Goal: Task Accomplishment & Management: Manage account settings

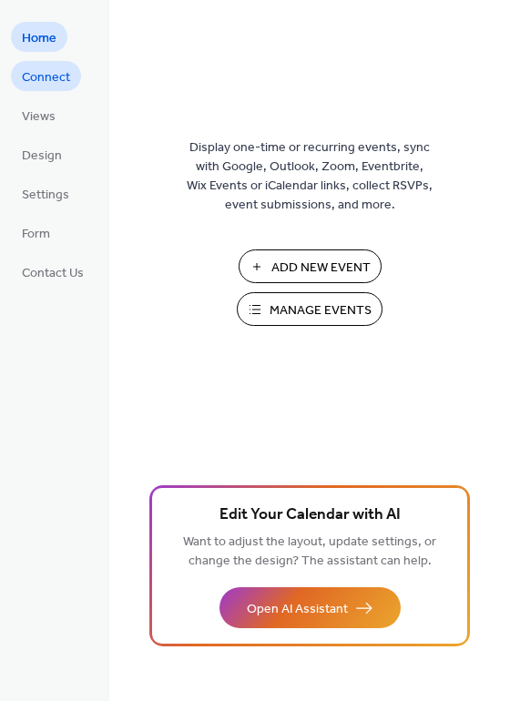
click at [29, 68] on span "Connect" at bounding box center [46, 77] width 48 height 19
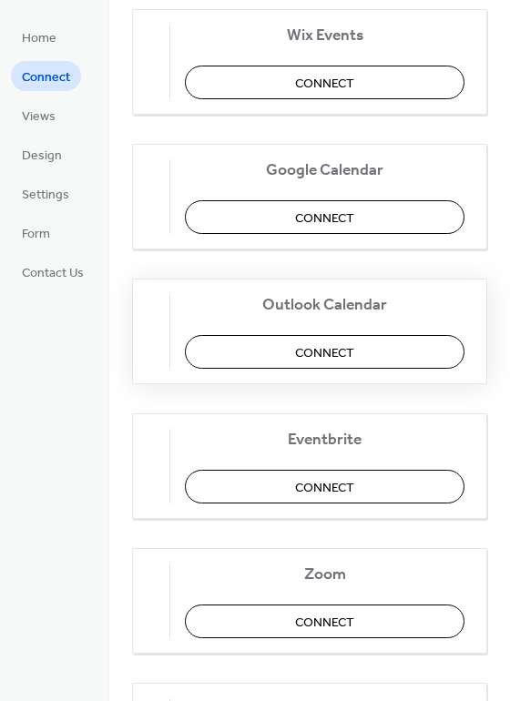
scroll to position [182, 0]
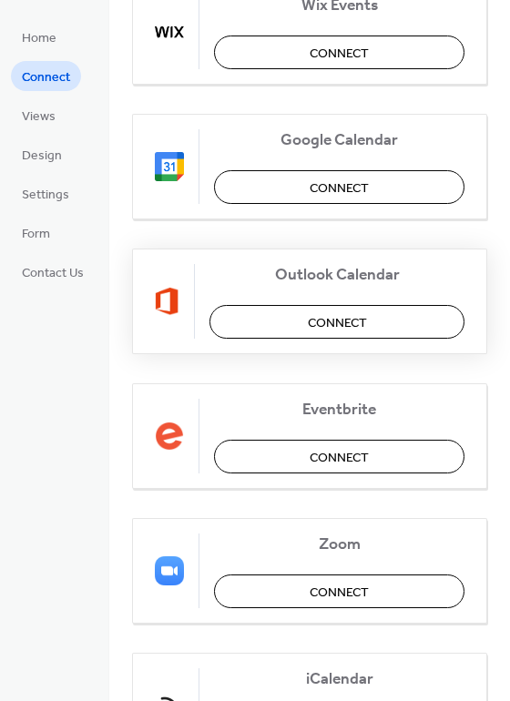
click at [361, 333] on span "Connect" at bounding box center [337, 323] width 59 height 19
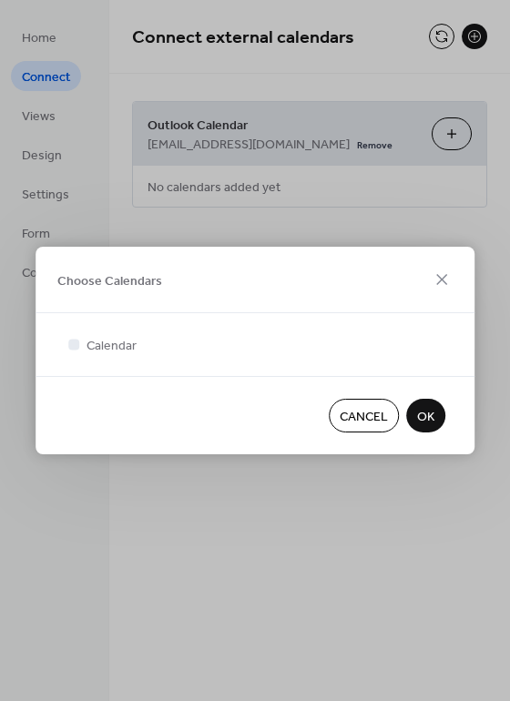
click at [436, 413] on button "OK" at bounding box center [425, 416] width 39 height 34
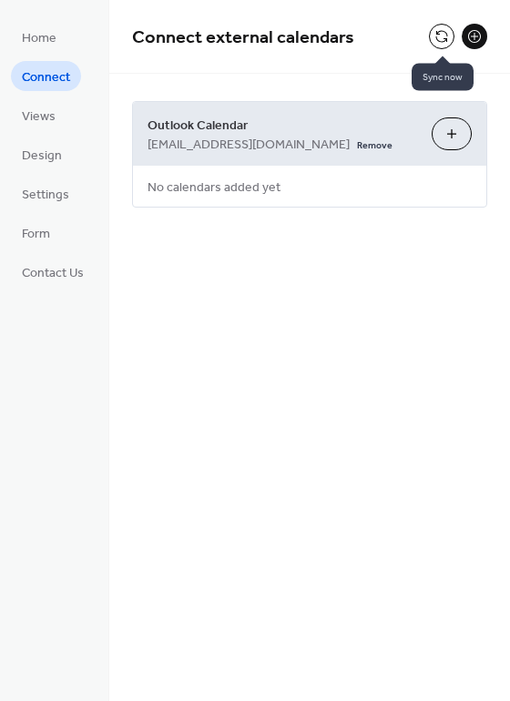
click at [438, 29] on button at bounding box center [441, 36] width 25 height 25
click at [44, 121] on span "Views" at bounding box center [39, 116] width 34 height 19
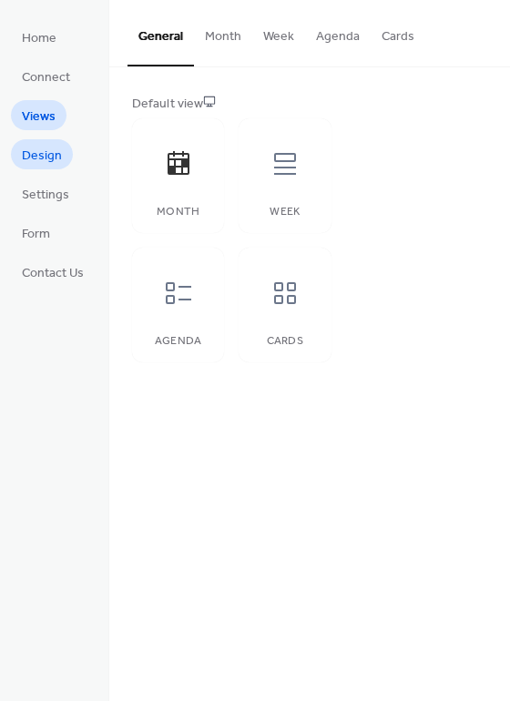
click at [45, 148] on span "Design" at bounding box center [42, 156] width 40 height 19
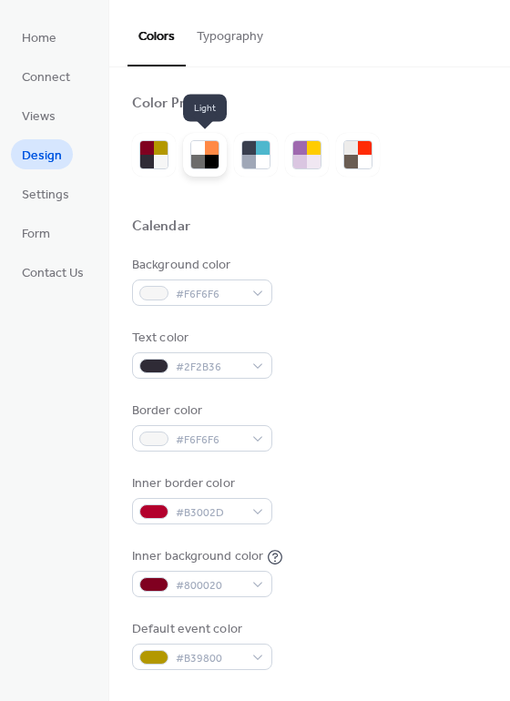
click at [215, 156] on div at bounding box center [212, 162] width 14 height 14
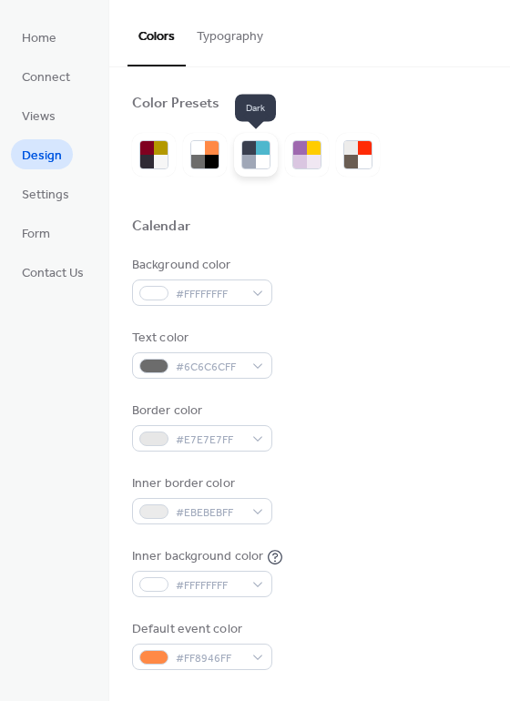
click at [255, 161] on div at bounding box center [249, 162] width 14 height 14
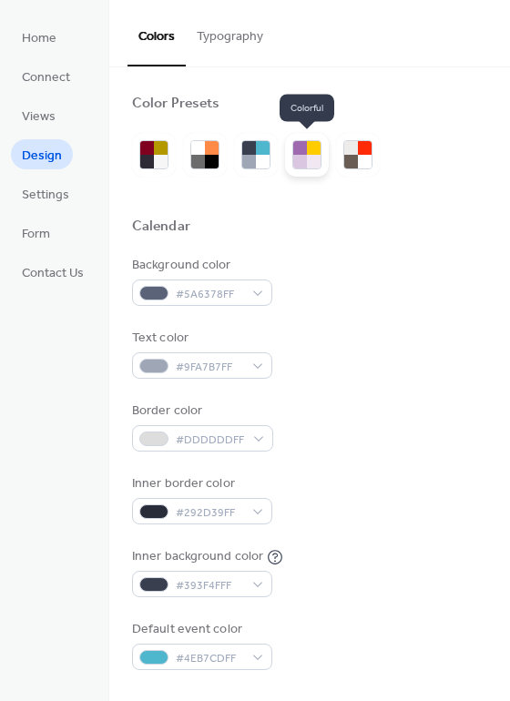
click at [311, 165] on div at bounding box center [314, 162] width 14 height 14
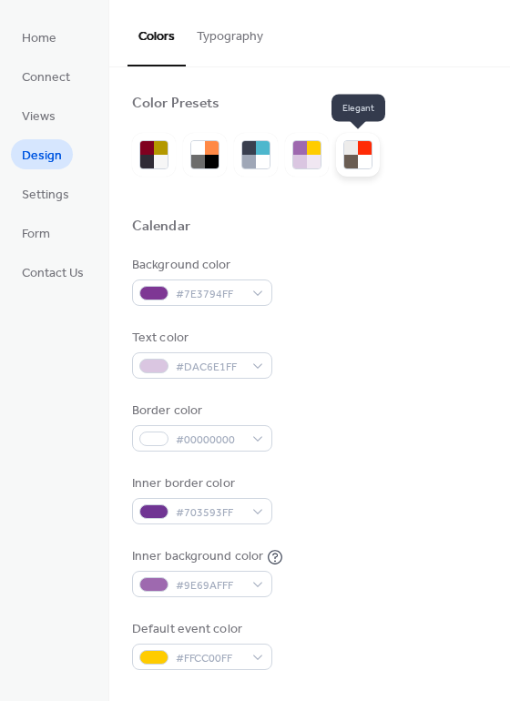
click at [371, 164] on div at bounding box center [365, 162] width 14 height 14
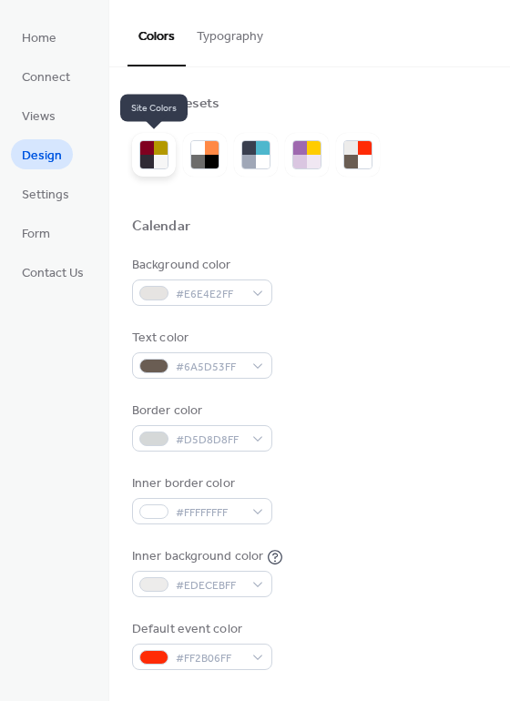
click at [158, 155] on div at bounding box center [161, 162] width 14 height 14
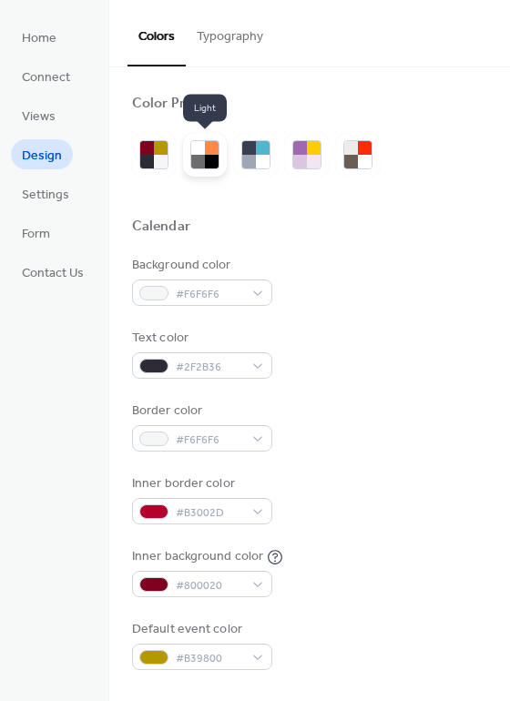
click at [206, 158] on div at bounding box center [212, 162] width 14 height 14
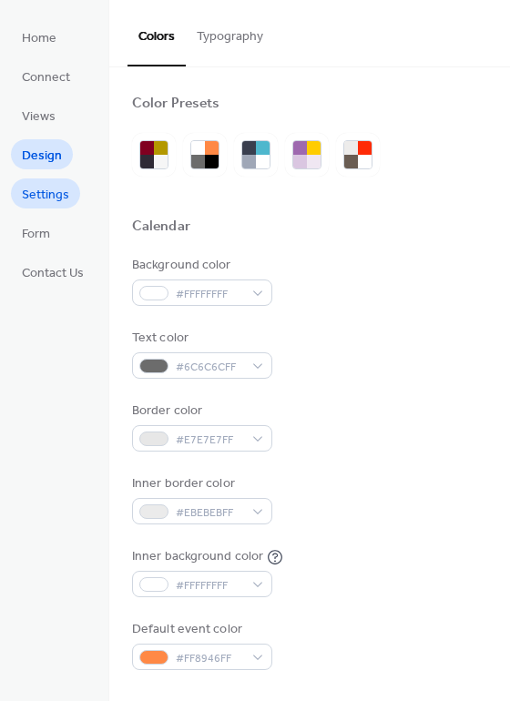
click at [60, 201] on span "Settings" at bounding box center [45, 195] width 47 height 19
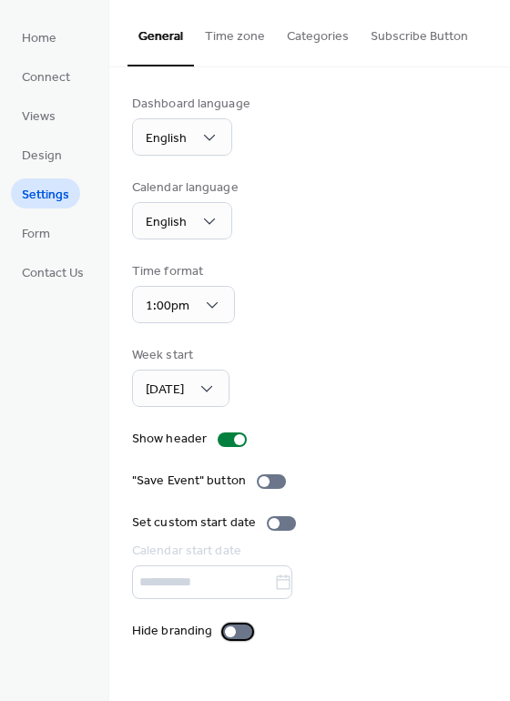
click at [229, 626] on div at bounding box center [230, 631] width 11 height 11
click at [43, 154] on span "Design" at bounding box center [42, 156] width 40 height 19
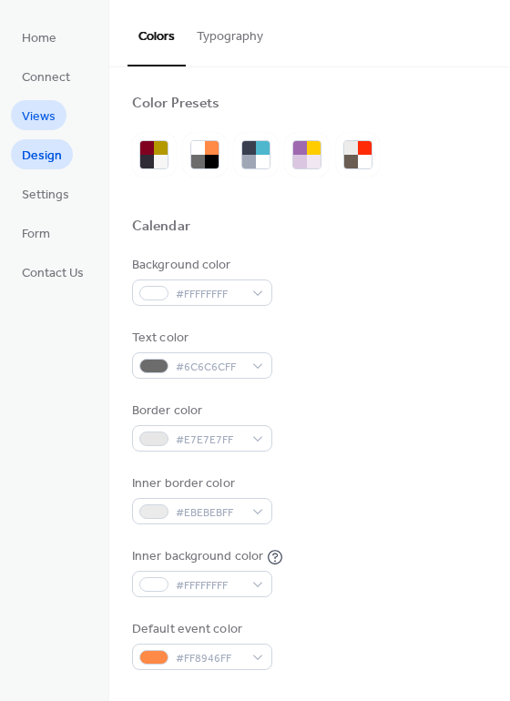
click at [32, 119] on span "Views" at bounding box center [39, 116] width 34 height 19
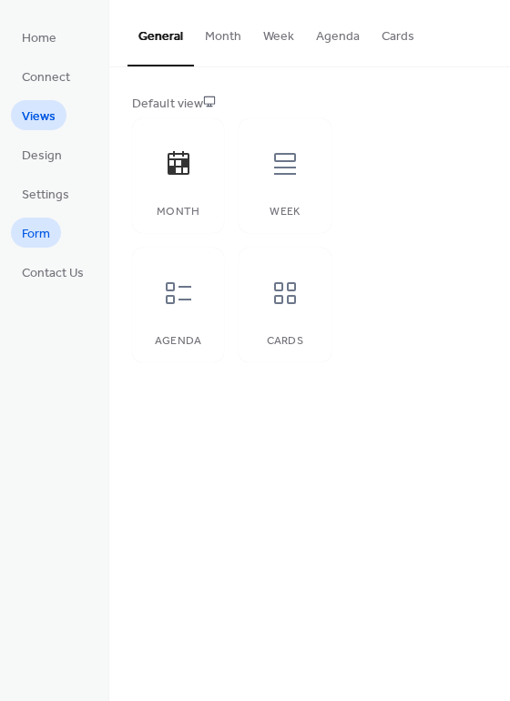
click at [46, 235] on span "Form" at bounding box center [36, 234] width 28 height 19
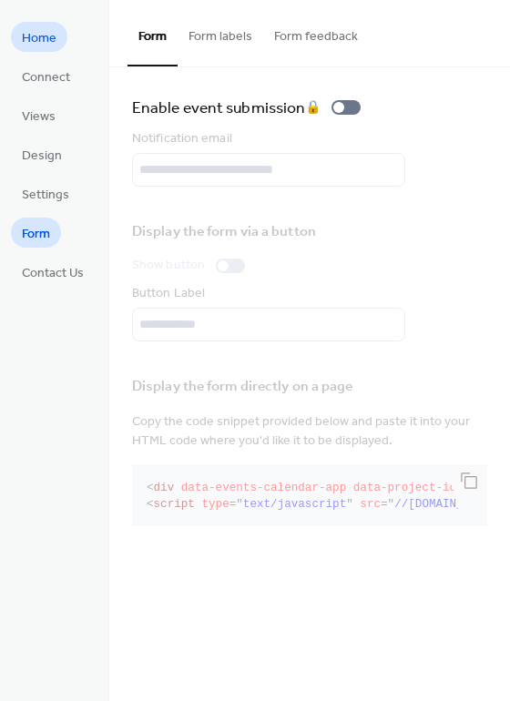
click at [30, 25] on link "Home" at bounding box center [39, 37] width 56 height 30
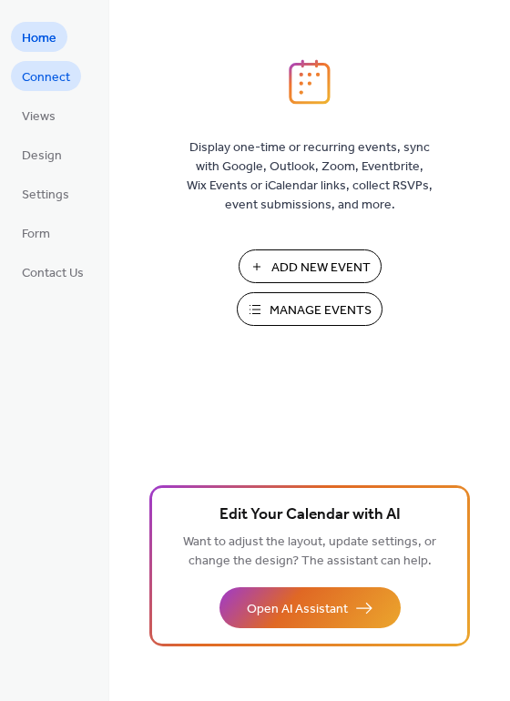
click at [32, 74] on span "Connect" at bounding box center [46, 77] width 48 height 19
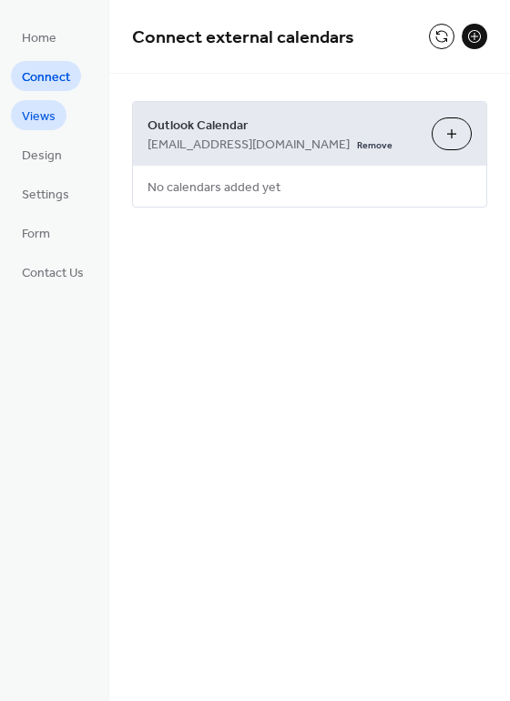
click at [44, 109] on span "Views" at bounding box center [39, 116] width 34 height 19
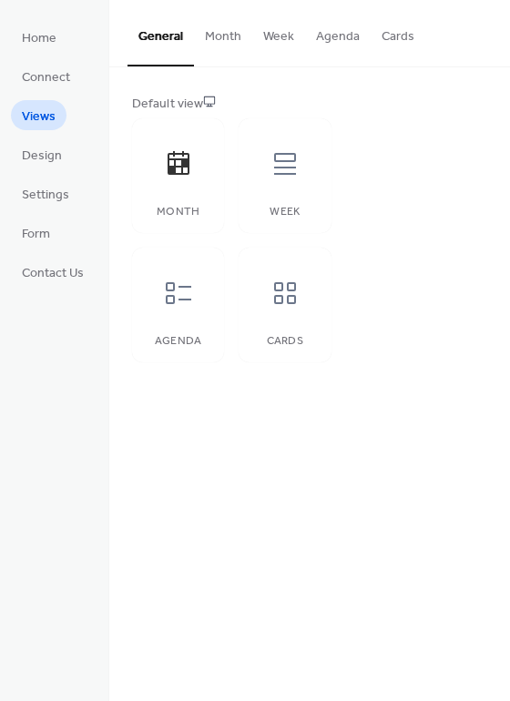
click at [221, 39] on button "Month" at bounding box center [223, 32] width 58 height 65
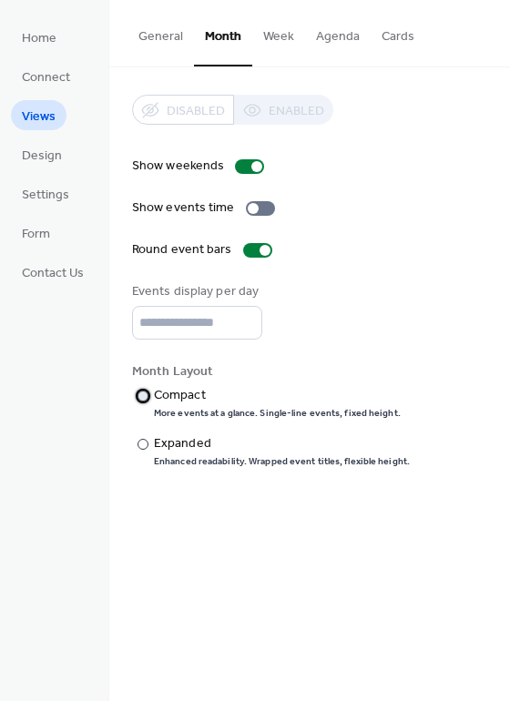
click at [145, 395] on div at bounding box center [142, 396] width 11 height 11
click at [141, 443] on div at bounding box center [142, 444] width 11 height 11
click at [146, 392] on div at bounding box center [142, 396] width 11 height 11
click at [257, 206] on div at bounding box center [260, 208] width 29 height 15
click at [276, 41] on button "Week" at bounding box center [278, 32] width 53 height 65
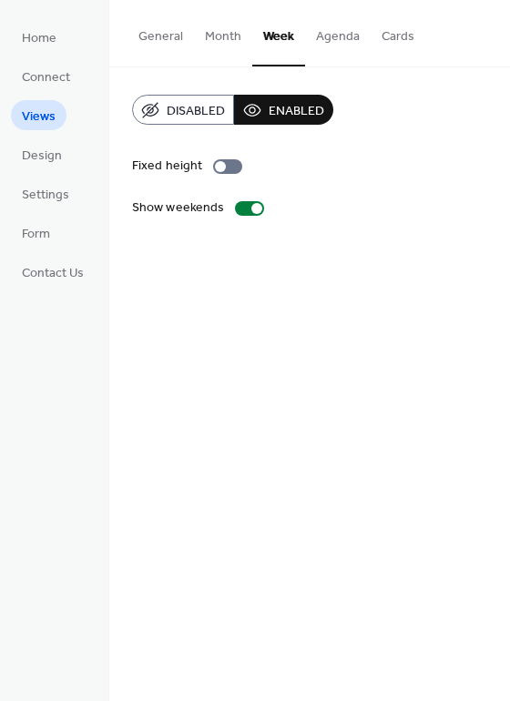
click at [330, 42] on button "Agenda" at bounding box center [338, 32] width 66 height 65
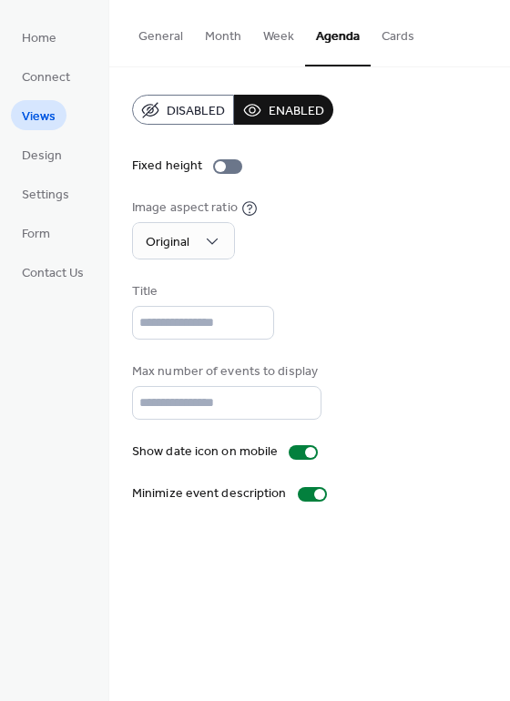
click at [403, 43] on button "Cards" at bounding box center [398, 32] width 55 height 65
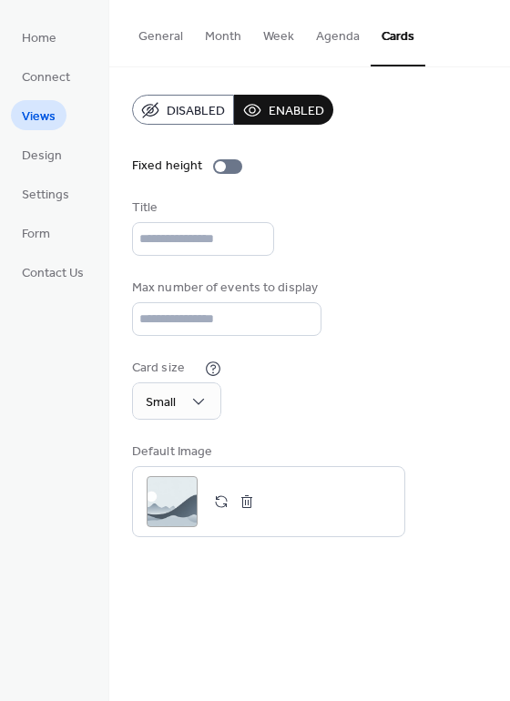
click at [226, 44] on button "Month" at bounding box center [223, 32] width 58 height 65
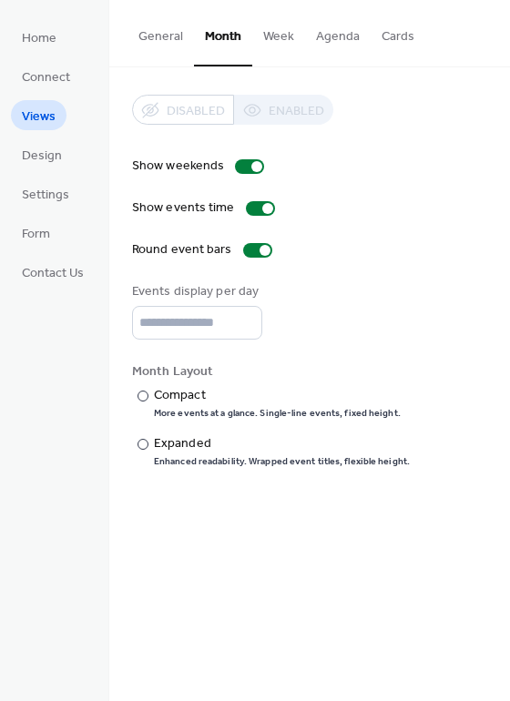
click at [152, 42] on button "General" at bounding box center [160, 32] width 66 height 65
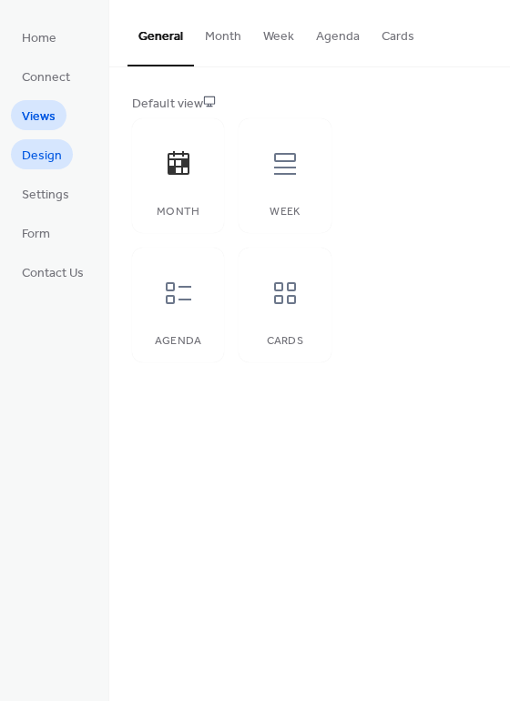
click at [32, 157] on span "Design" at bounding box center [42, 156] width 40 height 19
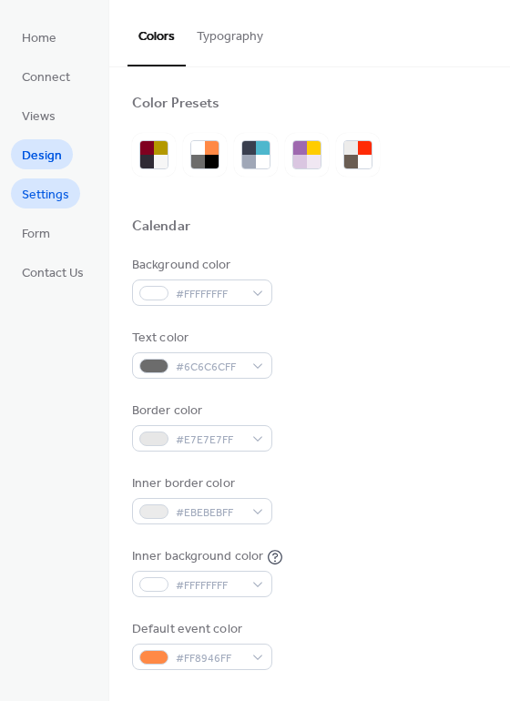
click at [28, 195] on span "Settings" at bounding box center [45, 195] width 47 height 19
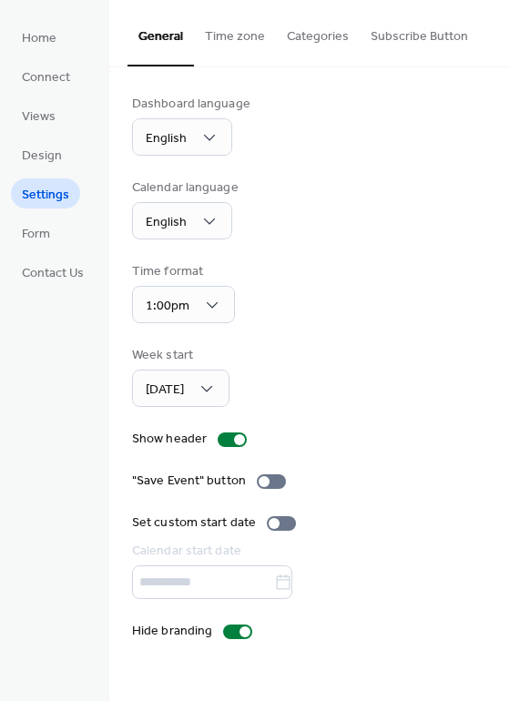
click at [404, 38] on button "Subscribe Button" at bounding box center [419, 32] width 119 height 65
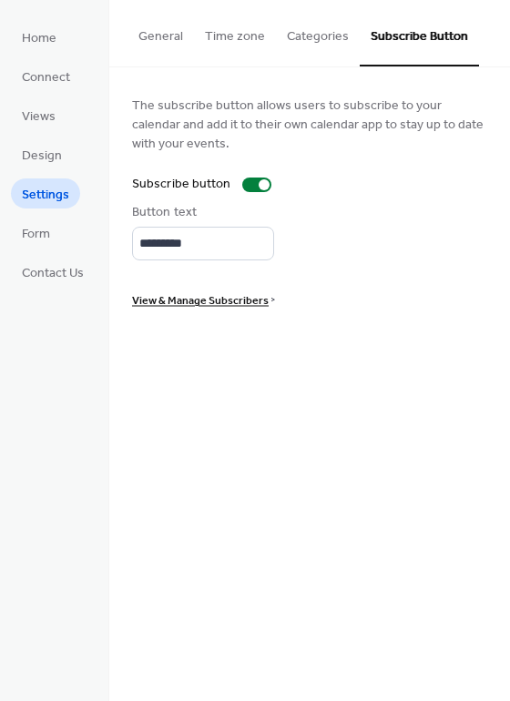
click at [333, 43] on button "Categories" at bounding box center [318, 32] width 84 height 65
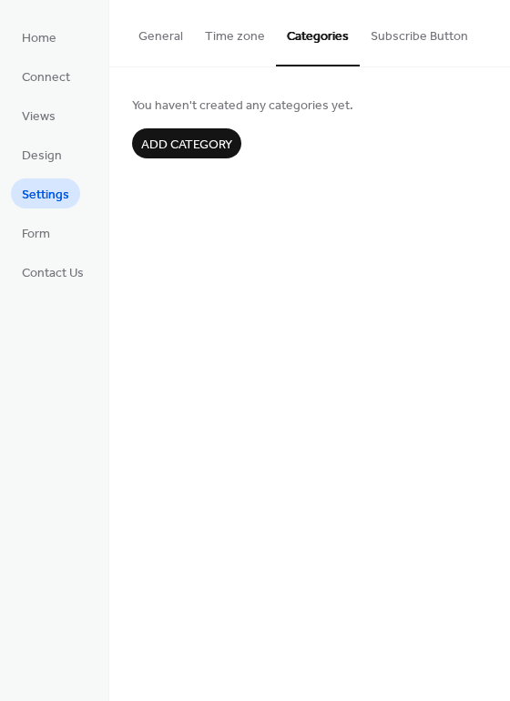
click at [392, 33] on button "Subscribe Button" at bounding box center [419, 32] width 119 height 65
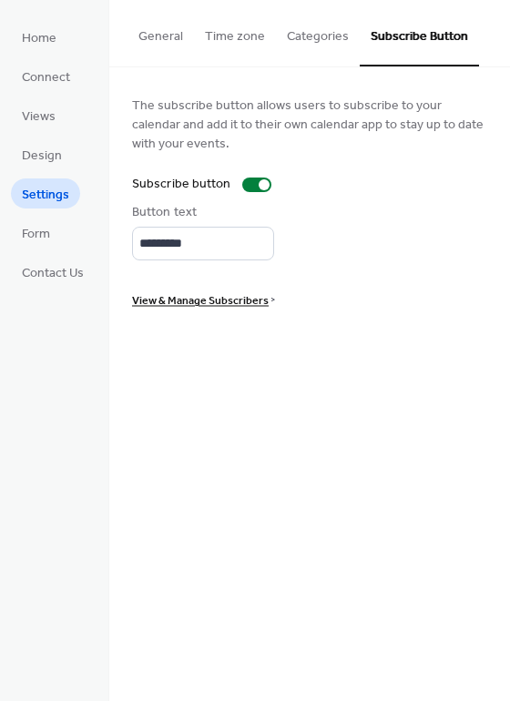
click at [265, 302] on span "View & Manage Subscribers" at bounding box center [200, 300] width 137 height 19
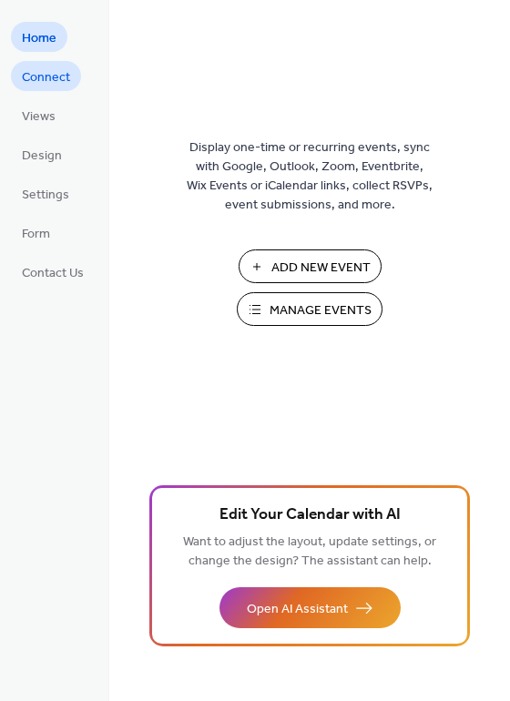
click at [37, 86] on span "Connect" at bounding box center [46, 77] width 48 height 19
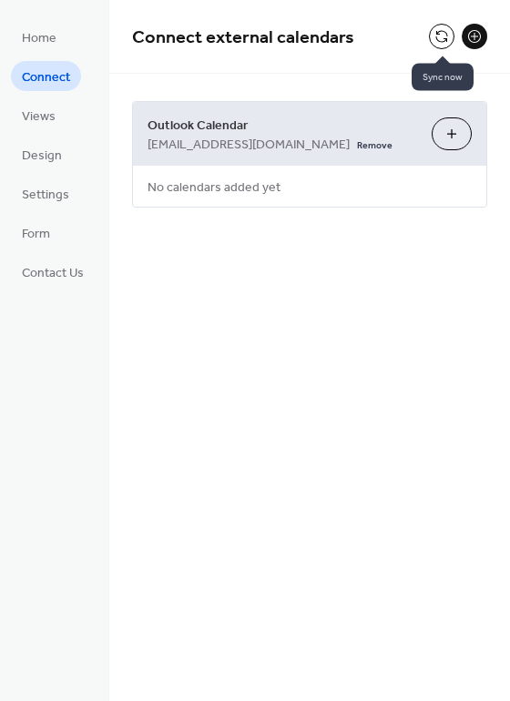
click at [443, 45] on button at bounding box center [441, 36] width 25 height 25
click at [439, 43] on button at bounding box center [441, 36] width 25 height 25
click at [427, 28] on span "Connect external calendars" at bounding box center [280, 38] width 297 height 36
click at [439, 40] on button at bounding box center [441, 36] width 25 height 25
click at [439, 42] on button at bounding box center [441, 36] width 25 height 25
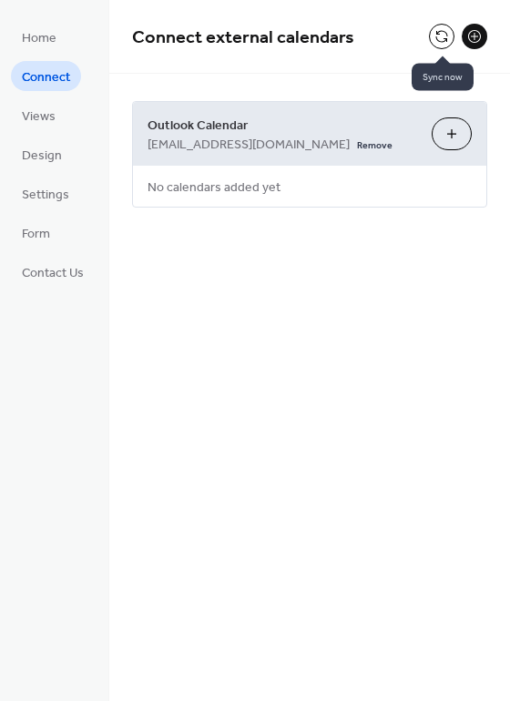
click at [439, 42] on button at bounding box center [441, 36] width 25 height 25
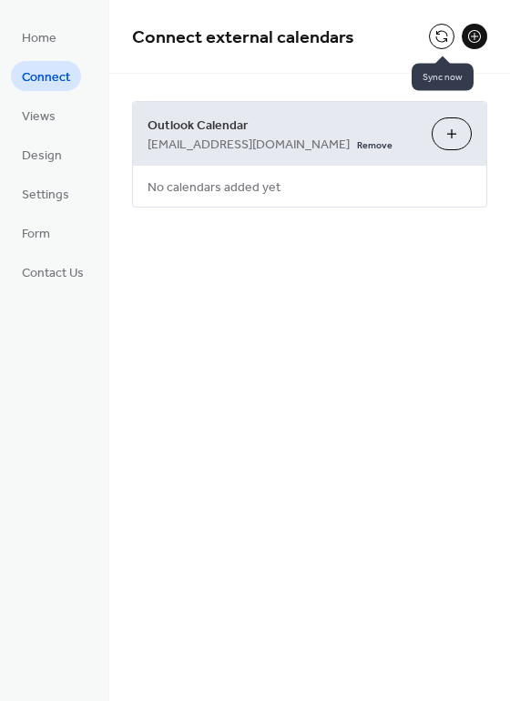
click at [439, 42] on button at bounding box center [441, 36] width 25 height 25
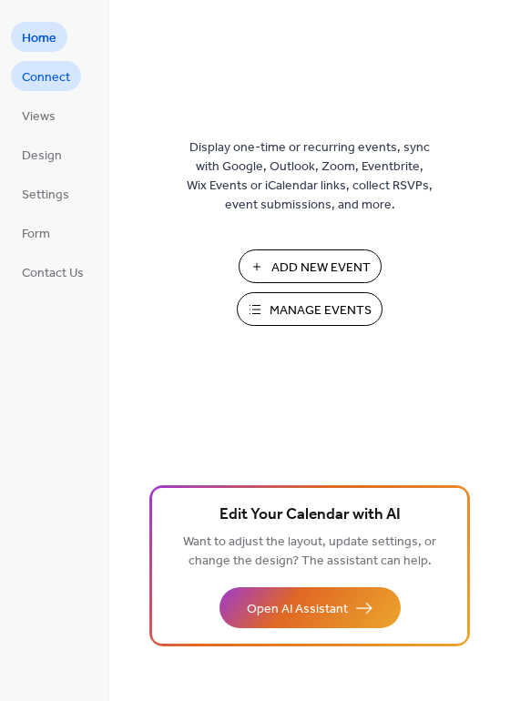
click at [45, 80] on span "Connect" at bounding box center [46, 77] width 48 height 19
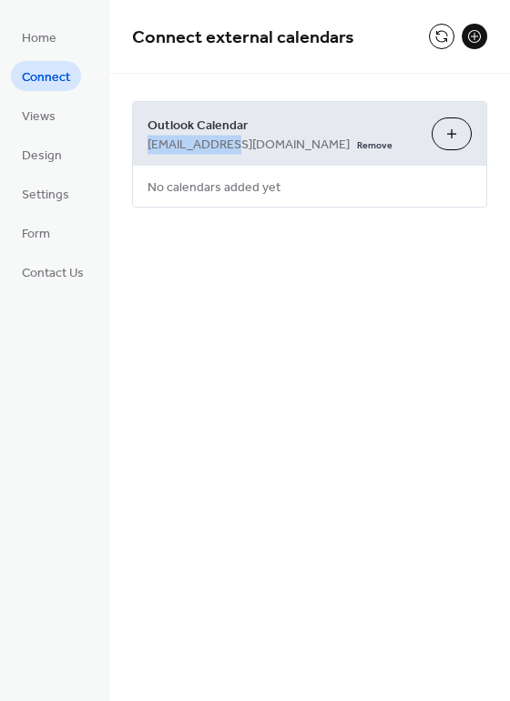
drag, startPoint x: 235, startPoint y: 144, endPoint x: 145, endPoint y: 141, distance: 90.2
click at [145, 141] on div "Outlook Calendar TWS-SchoolCal@westgate.hants.sch.uk Remove Choose Calendars" at bounding box center [309, 134] width 353 height 64
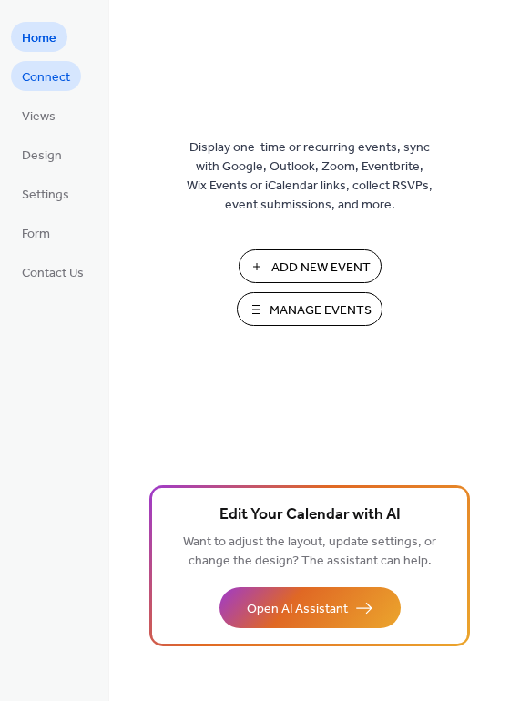
click at [50, 80] on span "Connect" at bounding box center [46, 77] width 48 height 19
click at [45, 194] on span "Settings" at bounding box center [45, 195] width 47 height 19
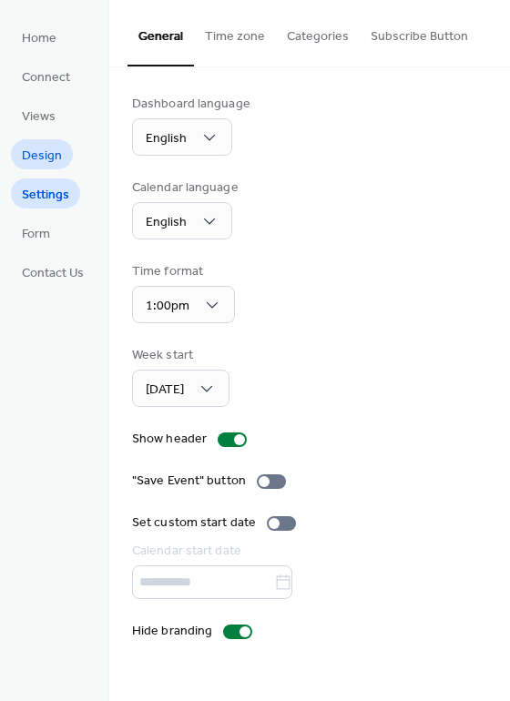
click at [44, 153] on span "Design" at bounding box center [42, 156] width 40 height 19
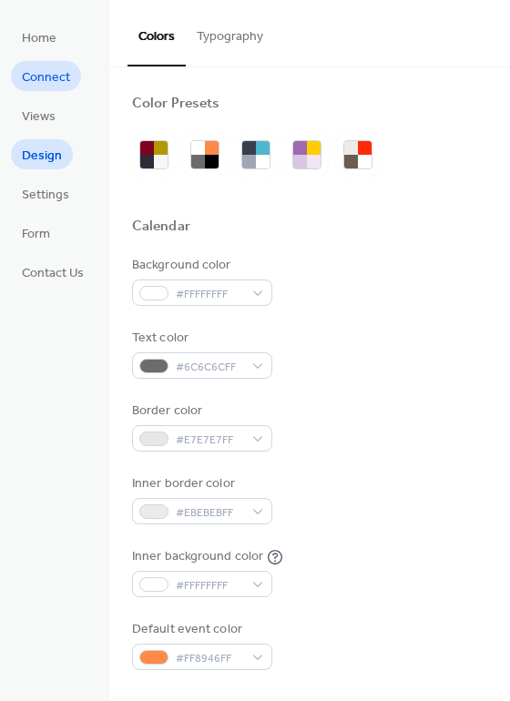
click at [33, 84] on span "Connect" at bounding box center [46, 77] width 48 height 19
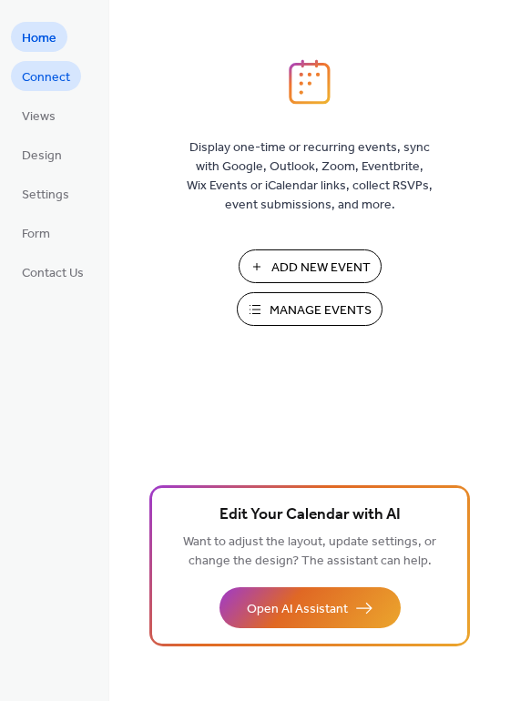
click at [58, 83] on span "Connect" at bounding box center [46, 77] width 48 height 19
click at [29, 83] on span "Connect" at bounding box center [46, 77] width 48 height 19
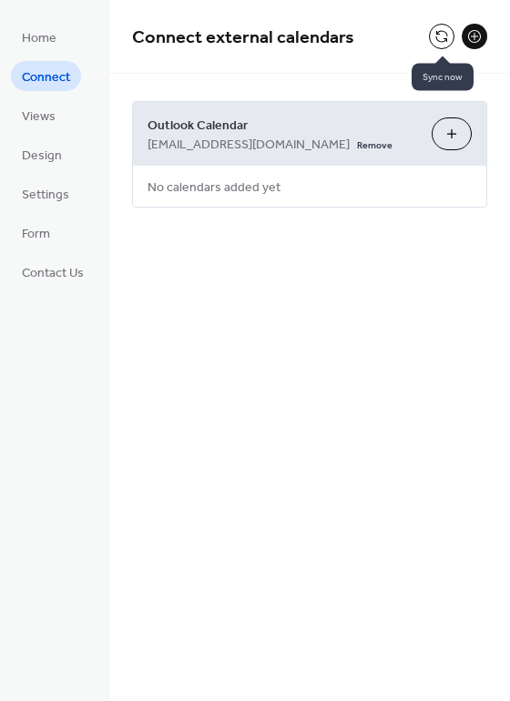
click at [438, 36] on button at bounding box center [441, 36] width 25 height 25
click at [435, 32] on button at bounding box center [441, 36] width 25 height 25
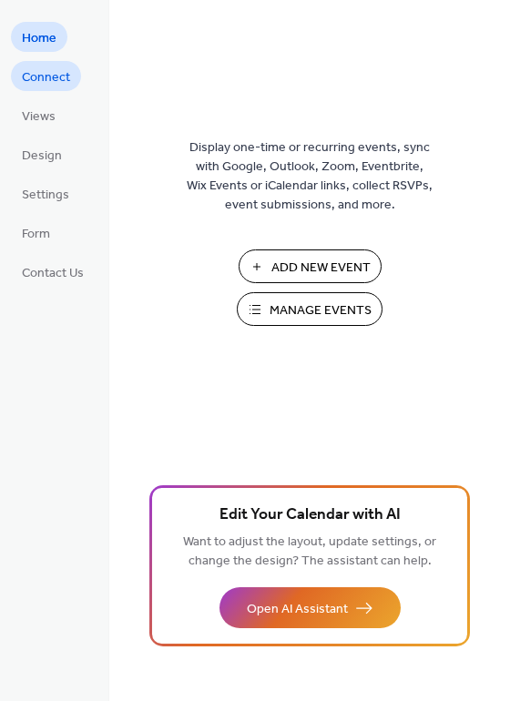
click at [39, 78] on span "Connect" at bounding box center [46, 77] width 48 height 19
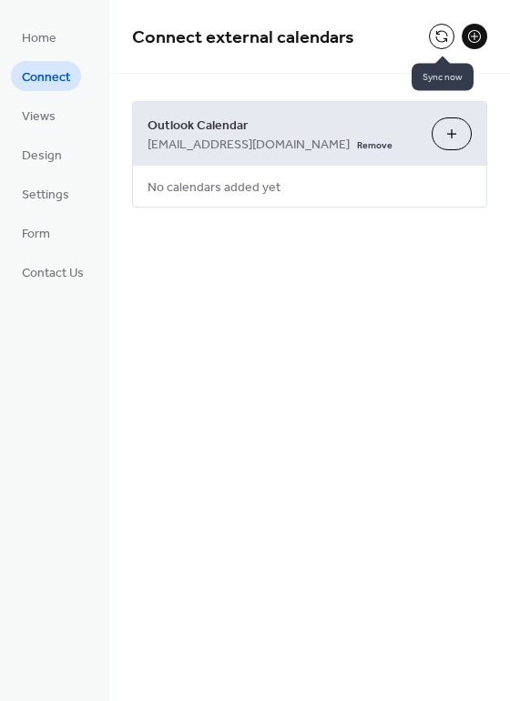
click at [445, 45] on button at bounding box center [441, 36] width 25 height 25
click at [436, 42] on button at bounding box center [441, 36] width 25 height 25
